Goal: Task Accomplishment & Management: Manage account settings

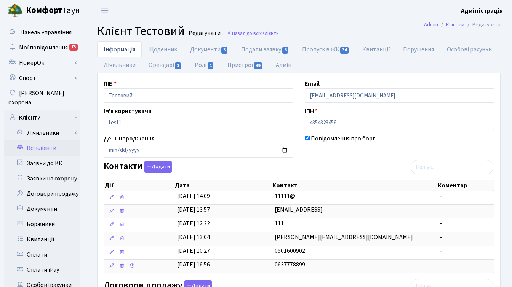
click at [47, 140] on link "Всі клієнти" at bounding box center [42, 147] width 76 height 15
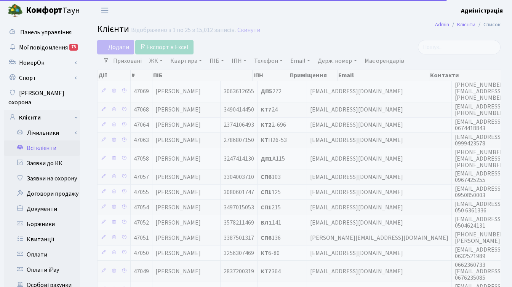
select select
select select "25"
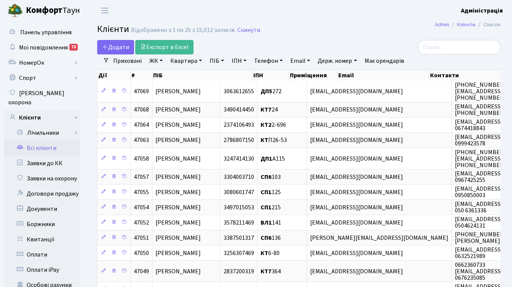
click at [155, 61] on link "ЖК" at bounding box center [155, 60] width 19 height 13
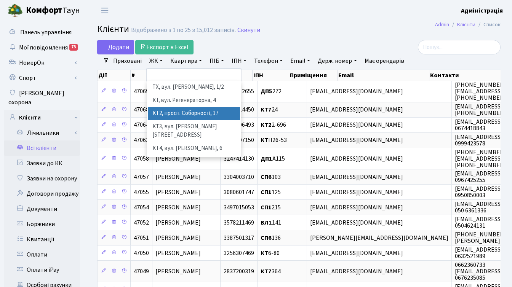
click at [167, 113] on li "КТ2, просп. Соборності, 17" at bounding box center [194, 113] width 92 height 13
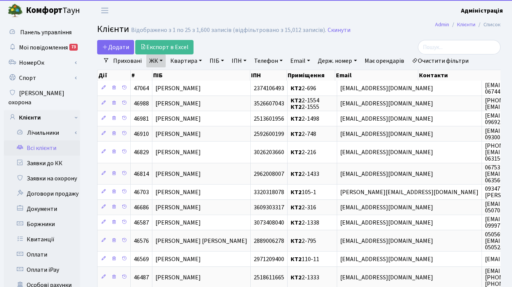
click at [187, 60] on link "Квартира" at bounding box center [186, 60] width 38 height 13
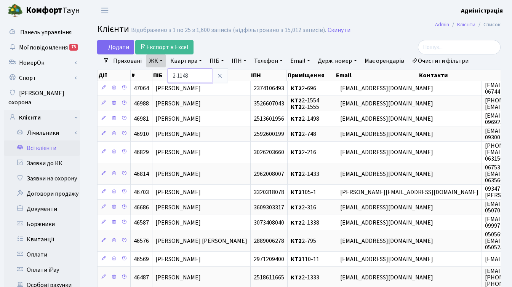
type input "2-1148"
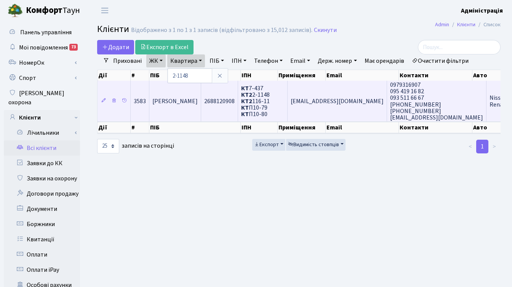
click at [355, 107] on td "turgenev2000@gmail.com" at bounding box center [336, 101] width 99 height 41
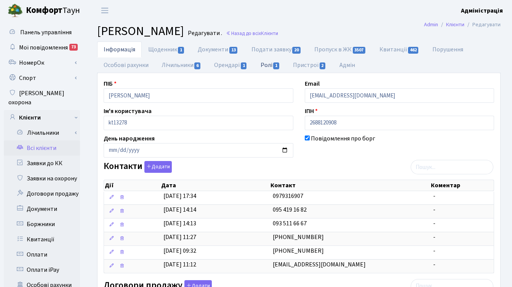
click at [268, 64] on link "Ролі 1" at bounding box center [270, 65] width 32 height 16
select select "25"
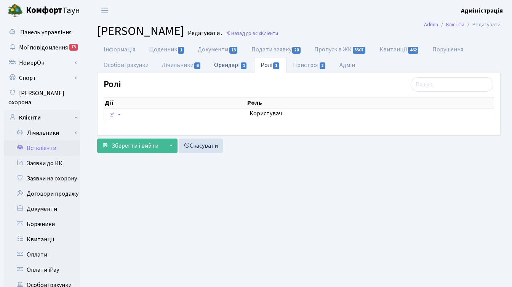
click at [226, 64] on link "Орендарі 1" at bounding box center [230, 65] width 46 height 16
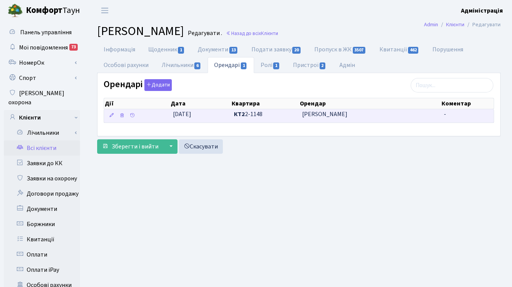
click at [334, 113] on span "Саврон Руслан Сергійович" at bounding box center [369, 114] width 135 height 9
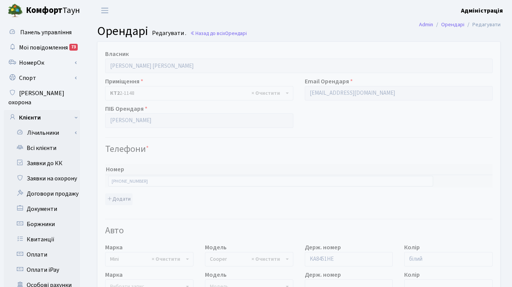
select select "4498"
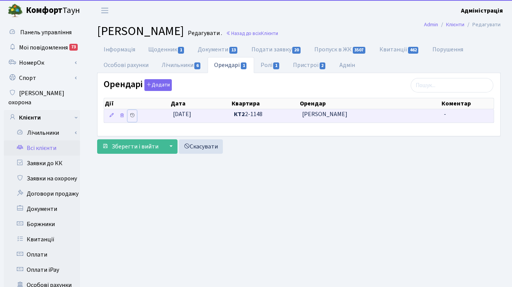
click at [133, 116] on icon at bounding box center [131, 115] width 5 height 5
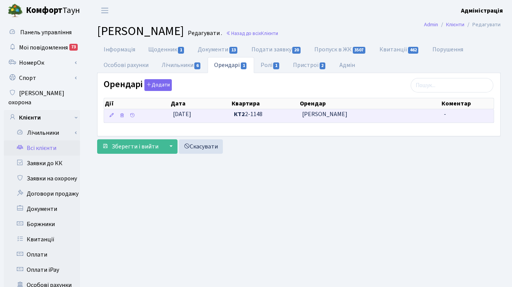
click at [356, 115] on span "[PERSON_NAME]" at bounding box center [369, 114] width 135 height 9
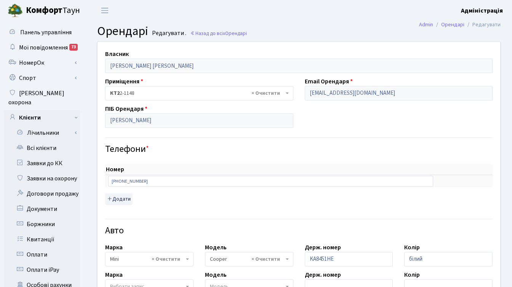
select select "4498"
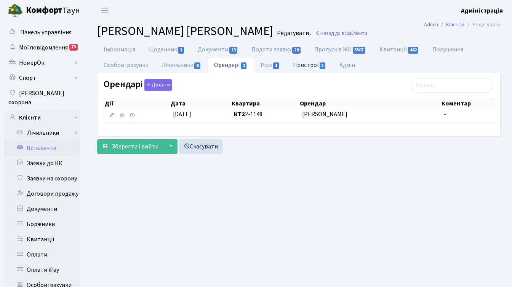
click at [309, 62] on link "Пристрої 2" at bounding box center [309, 65] width 46 height 16
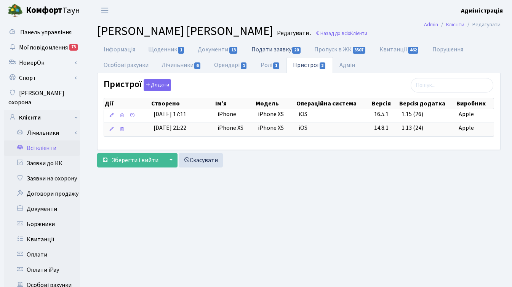
click at [272, 48] on link "Подати заявку 20" at bounding box center [276, 49] width 63 height 16
select select "25"
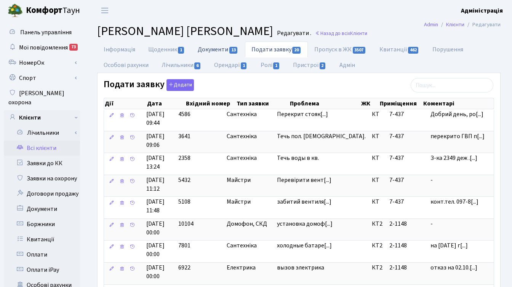
click at [213, 47] on link "Документи 13" at bounding box center [217, 49] width 53 height 16
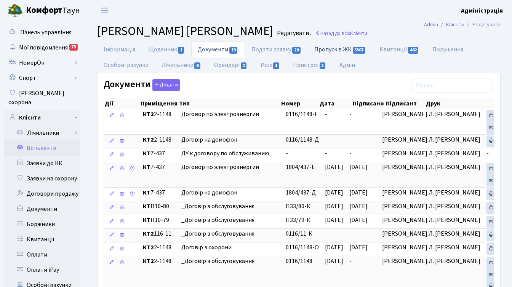
click at [338, 49] on link "Пропуск в ЖК 3507" at bounding box center [340, 49] width 65 height 16
select select "25"
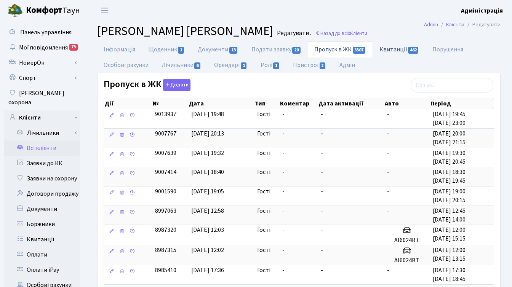
click at [392, 49] on link "Квитанції 462" at bounding box center [399, 49] width 53 height 16
select select "25"
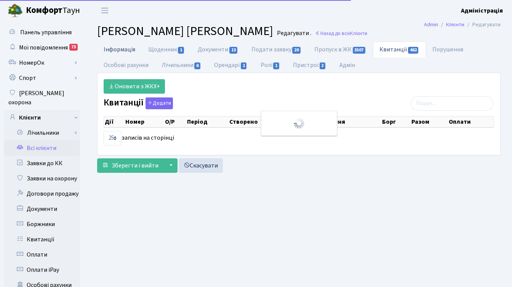
click at [109, 49] on link "Інформація" at bounding box center [119, 49] width 45 height 16
select select "25"
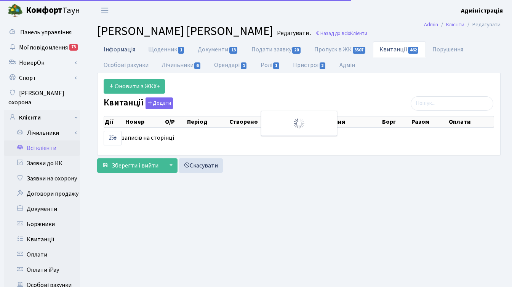
select select "25"
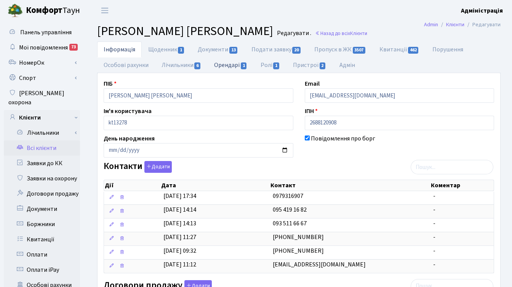
click at [229, 64] on link "Орендарі 1" at bounding box center [230, 65] width 46 height 16
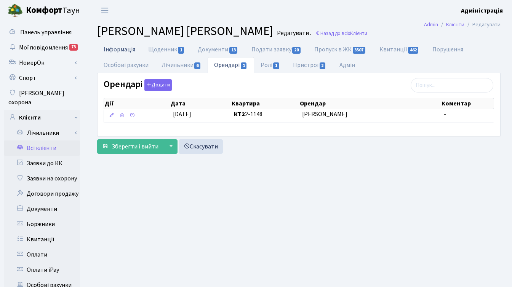
click at [102, 49] on link "Інформація" at bounding box center [119, 49] width 45 height 16
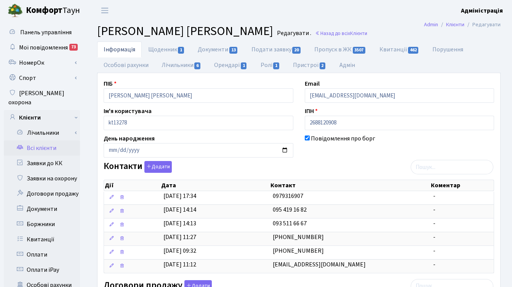
click at [486, 11] on b "Адміністрація" at bounding box center [482, 10] width 42 height 8
click at [445, 43] on link "Вийти" at bounding box center [464, 42] width 76 height 12
